Goal: Communication & Community: Answer question/provide support

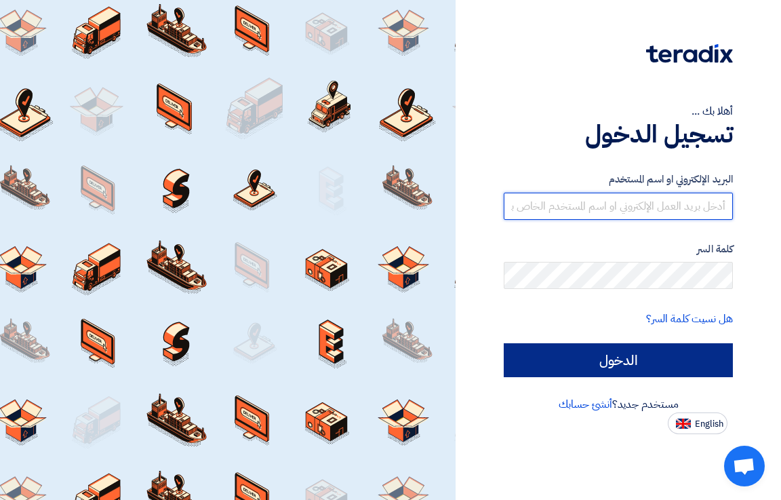
type input "[EMAIL_ADDRESS][DOMAIN_NAME]"
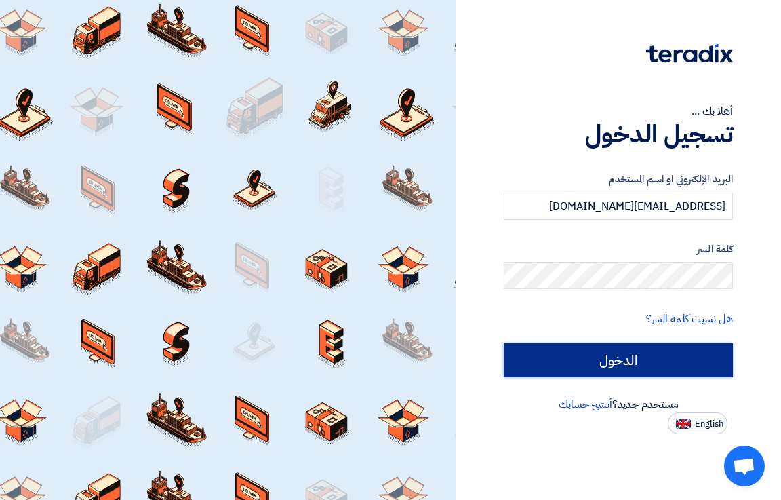
click at [622, 363] on input "الدخول" at bounding box center [618, 360] width 229 height 34
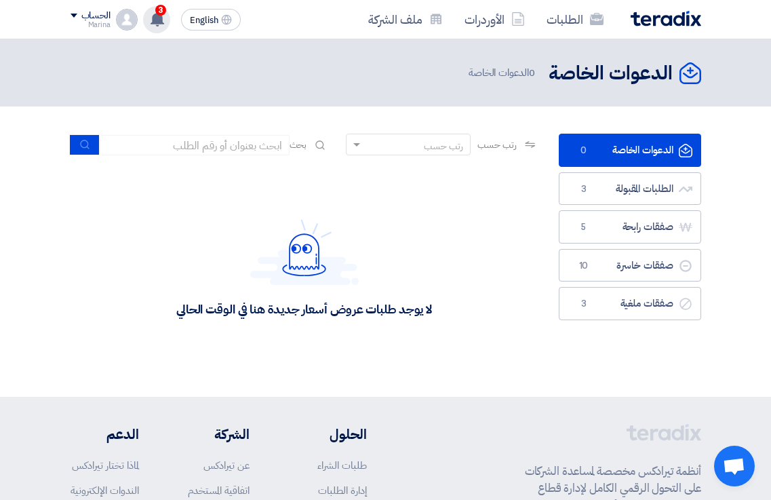
click at [157, 20] on use at bounding box center [157, 19] width 14 height 15
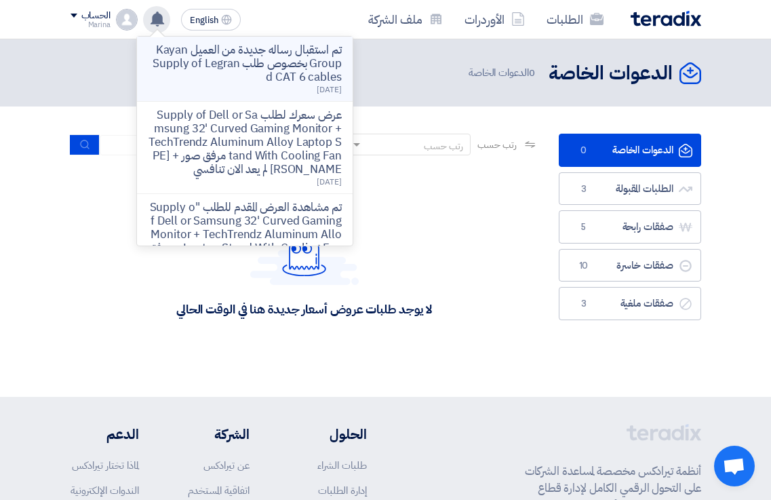
click at [264, 73] on p "تم استقبال رساله جديدة من العميل Kayan Group بخصوص طلب Supply of Legrand CAT 6 …" at bounding box center [245, 63] width 194 height 41
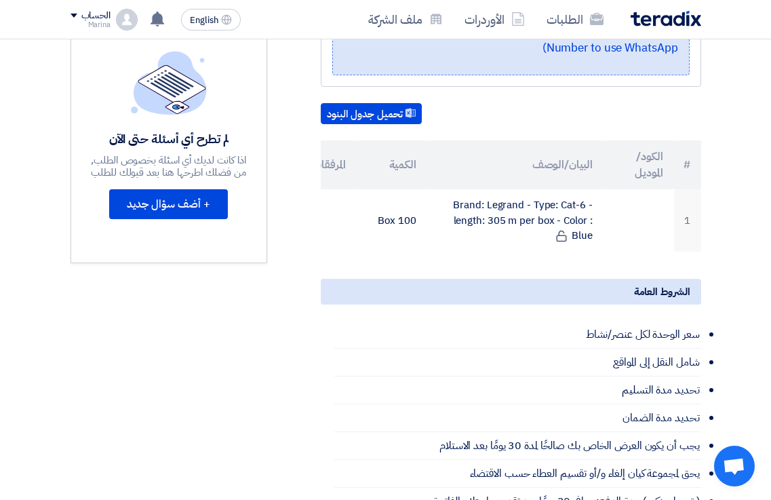
scroll to position [271, 0]
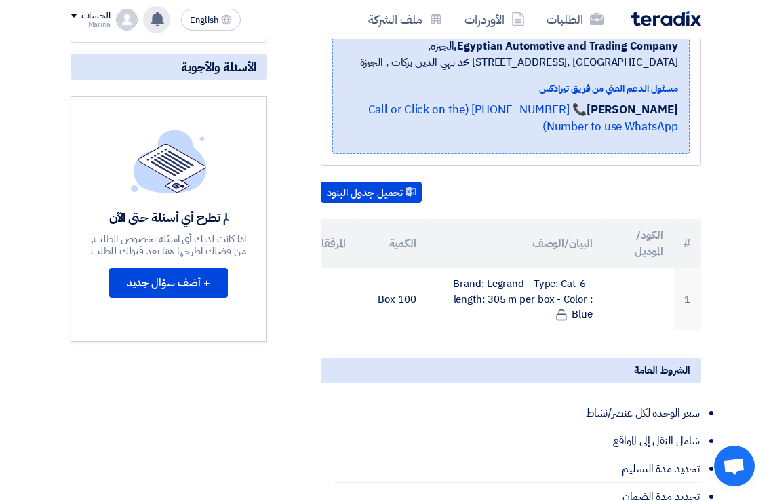
click at [162, 20] on use at bounding box center [157, 19] width 14 height 15
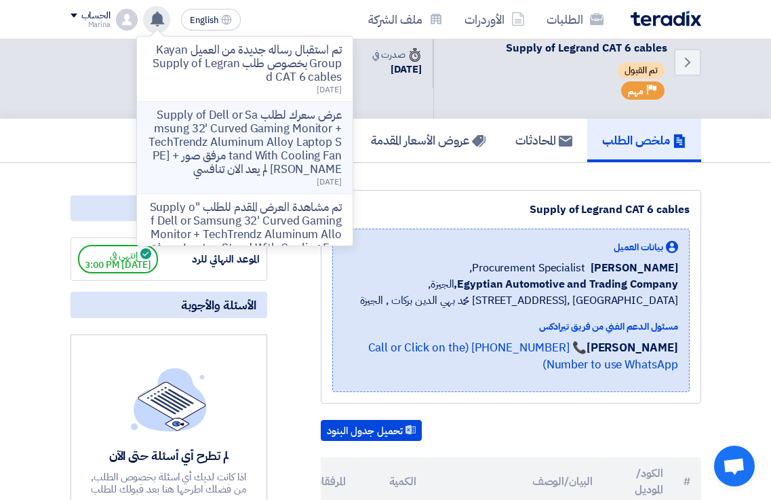
scroll to position [0, 0]
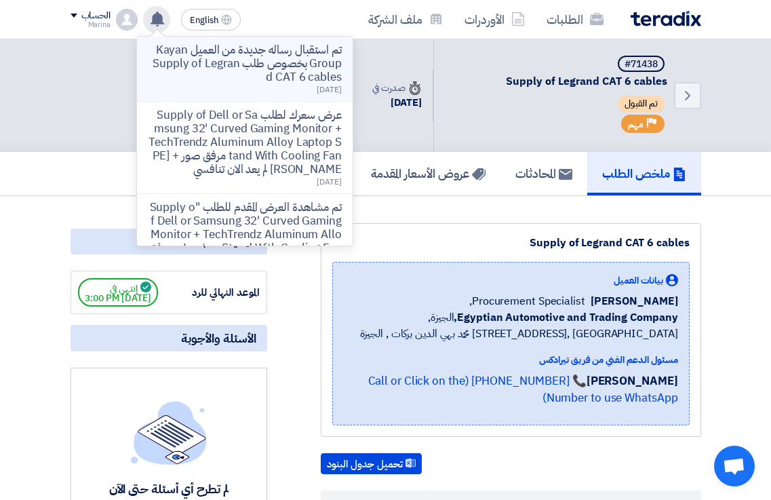
click at [244, 67] on p "تم استقبال رساله جديدة من العميل Kayan Group بخصوص طلب Supply of Legrand CAT 6 …" at bounding box center [245, 63] width 194 height 41
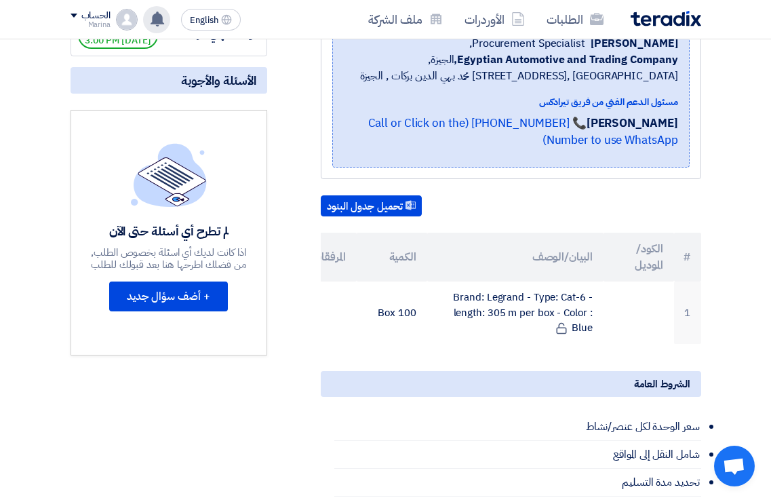
scroll to position [136, 0]
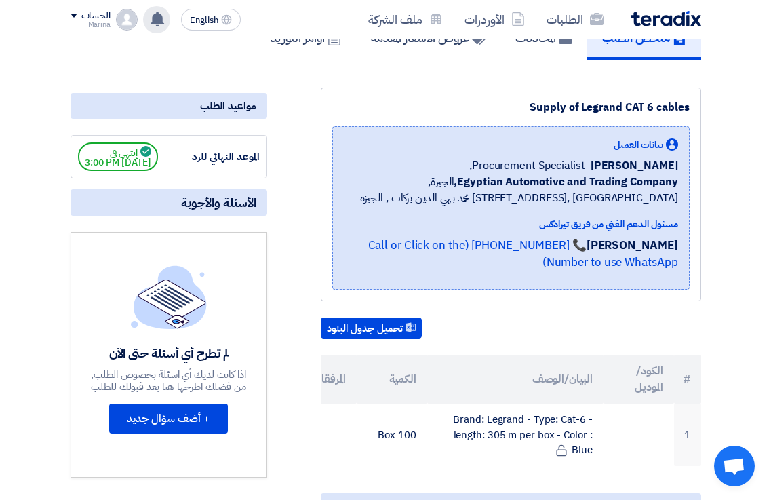
click at [159, 20] on use at bounding box center [157, 19] width 14 height 15
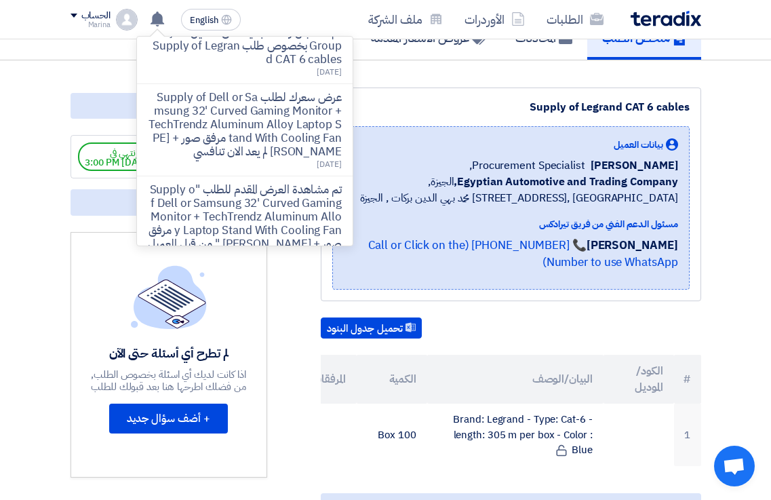
scroll to position [0, 0]
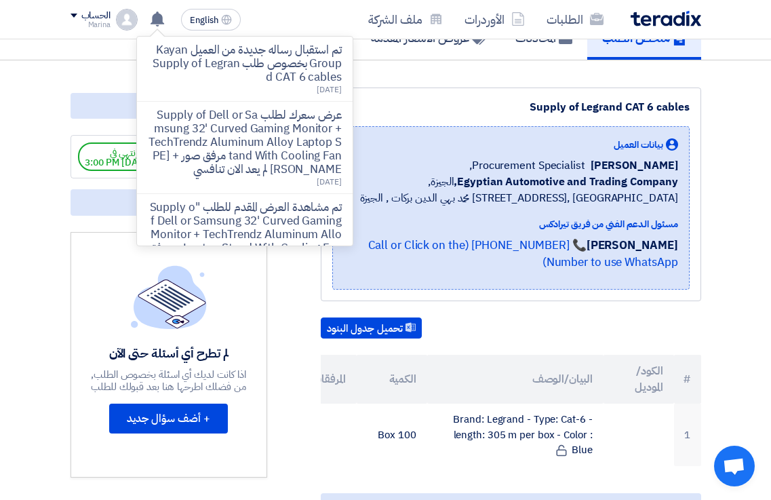
click at [221, 123] on p "عرض سعرك لطلب Supply of Dell or Samsung 32' Curved Gaming Monitor + TechTrendz …" at bounding box center [245, 142] width 194 height 68
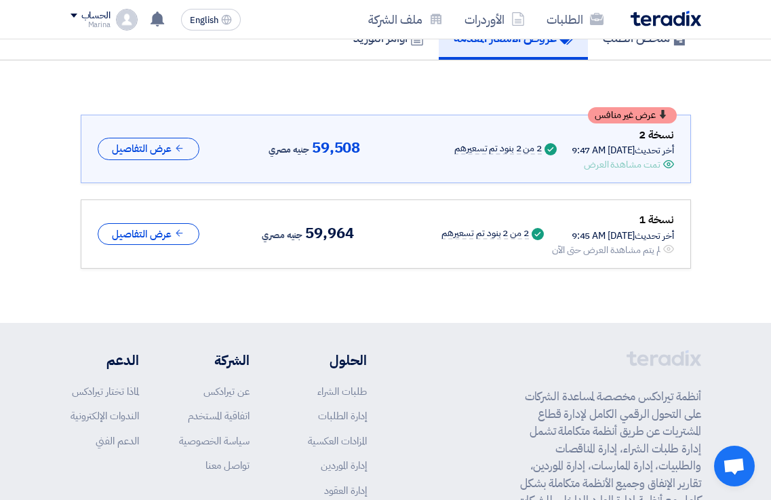
scroll to position [35, 0]
